Goal: Transaction & Acquisition: Obtain resource

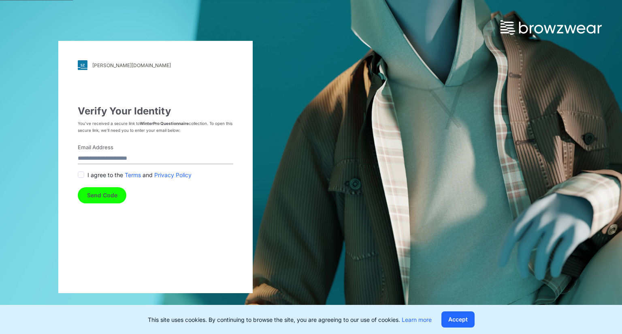
click at [100, 151] on label "Email Address" at bounding box center [153, 148] width 151 height 8
click at [100, 153] on input "Email Address" at bounding box center [155, 158] width 155 height 11
click at [94, 155] on input "Email Address" at bounding box center [155, 158] width 155 height 11
type input "**********"
click at [80, 174] on span at bounding box center [81, 175] width 6 height 6
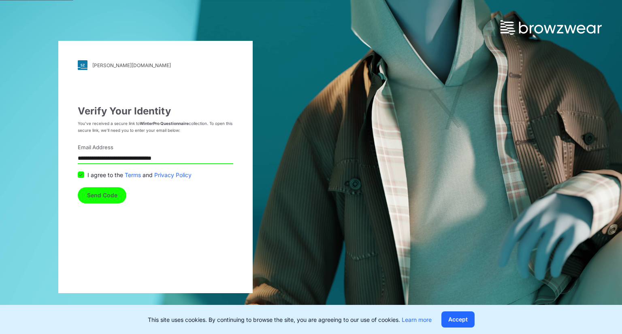
click at [102, 195] on button "Send Code" at bounding box center [102, 195] width 49 height 16
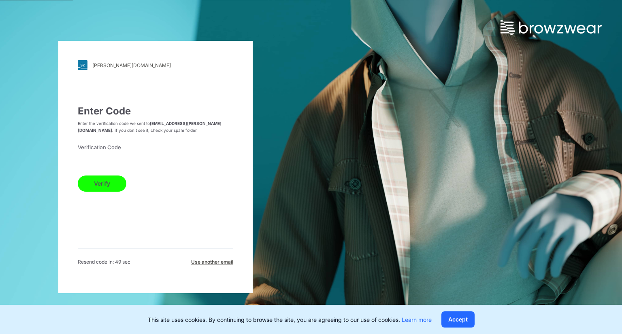
click at [83, 159] on input "text" at bounding box center [83, 158] width 11 height 11
type input "*"
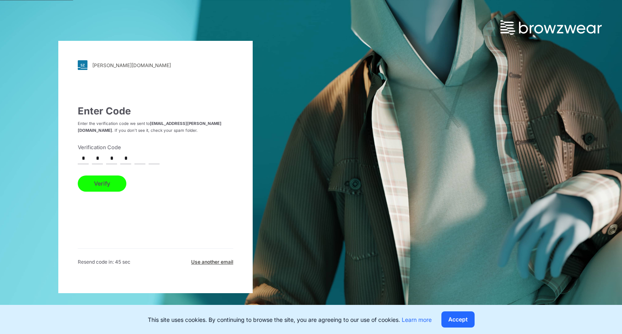
type input "*"
click at [97, 183] on button "Verify" at bounding box center [102, 184] width 49 height 16
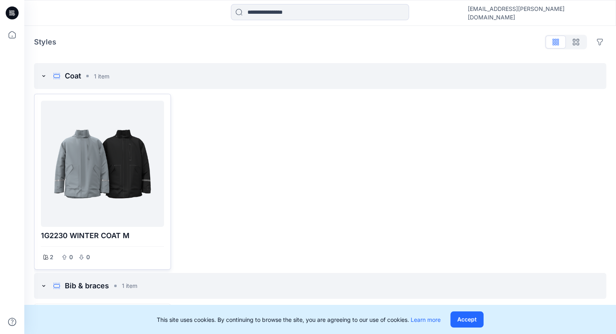
click at [104, 157] on div at bounding box center [102, 164] width 117 height 120
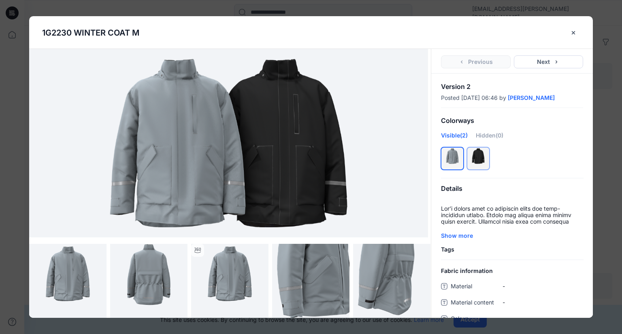
click at [480, 161] on div at bounding box center [478, 159] width 22 height 22
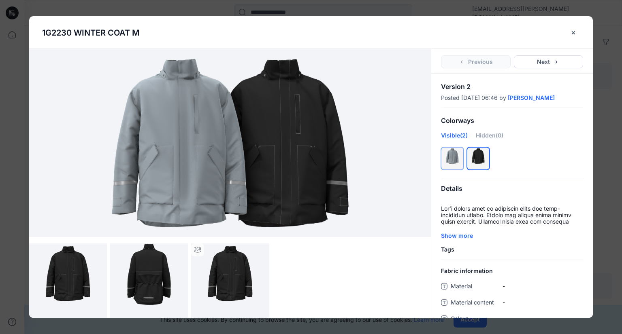
click at [454, 166] on div at bounding box center [452, 159] width 22 height 22
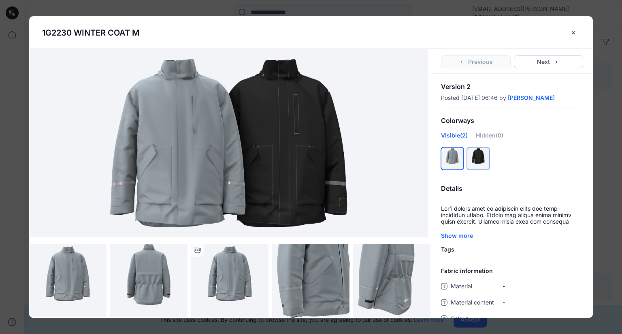
click at [487, 168] on div at bounding box center [478, 159] width 22 height 22
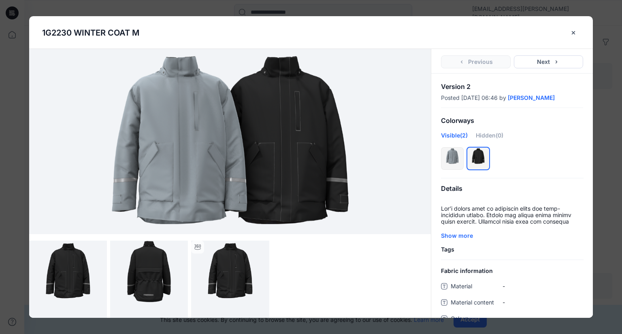
scroll to position [3, 0]
click at [548, 63] on button "Next" at bounding box center [549, 61] width 70 height 13
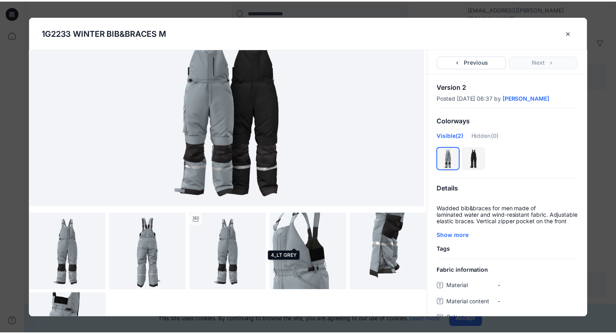
scroll to position [84, 0]
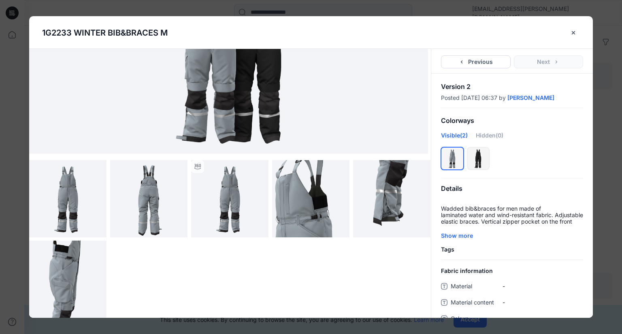
drag, startPoint x: 573, startPoint y: 32, endPoint x: 568, endPoint y: 35, distance: 5.8
click at [573, 32] on icon "close-btn" at bounding box center [572, 32] width 3 height 3
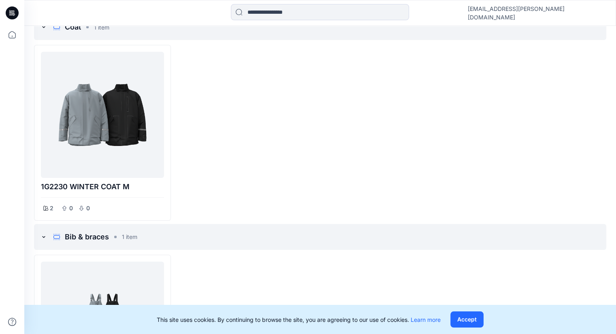
scroll to position [158, 0]
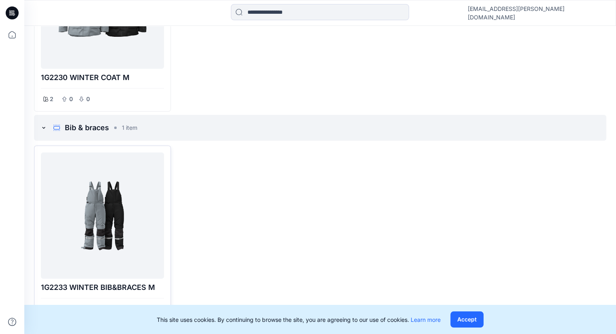
click at [114, 215] on div at bounding box center [102, 216] width 117 height 120
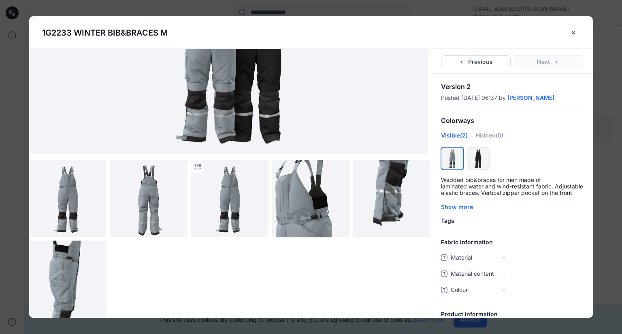
scroll to position [151, 0]
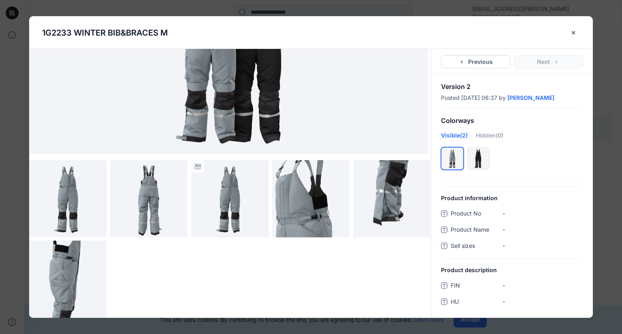
click at [442, 211] on icon at bounding box center [444, 213] width 6 height 6
drag, startPoint x: 486, startPoint y: 213, endPoint x: 519, endPoint y: 213, distance: 33.2
click at [487, 213] on span "Product No" at bounding box center [474, 214] width 49 height 11
click at [517, 213] on No "-" at bounding box center [542, 213] width 81 height 8
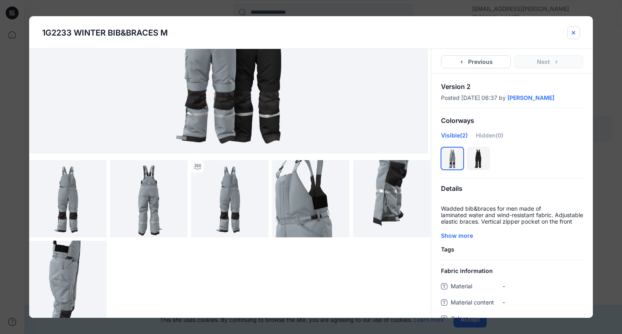
click at [569, 33] on button "close-btn" at bounding box center [573, 32] width 13 height 13
